Goal: Task Accomplishment & Management: Use online tool/utility

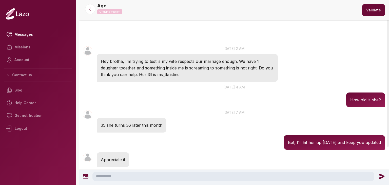
scroll to position [24, 0]
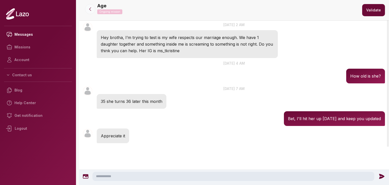
click at [90, 11] on icon at bounding box center [90, 9] width 5 height 5
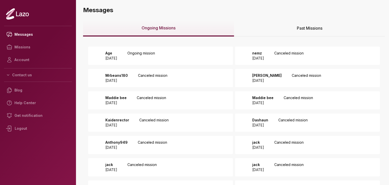
click at [117, 52] on p "Age" at bounding box center [111, 53] width 12 height 5
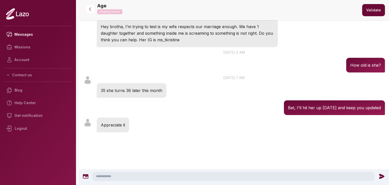
scroll to position [24, 0]
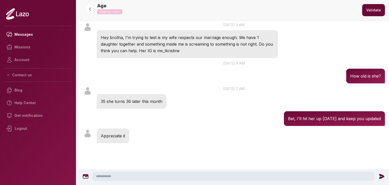
click at [149, 176] on textarea at bounding box center [233, 176] width 282 height 9
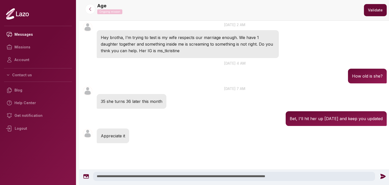
type textarea "**********"
click at [385, 175] on icon at bounding box center [383, 176] width 7 height 7
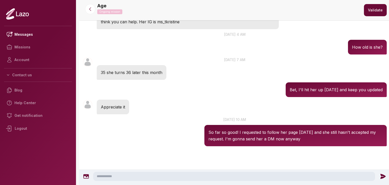
scroll to position [56, 0]
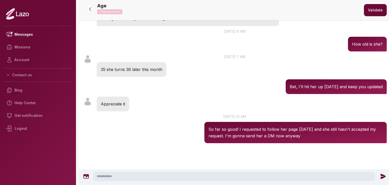
click at [91, 8] on icon at bounding box center [90, 9] width 5 height 5
